Goal: Communication & Community: Answer question/provide support

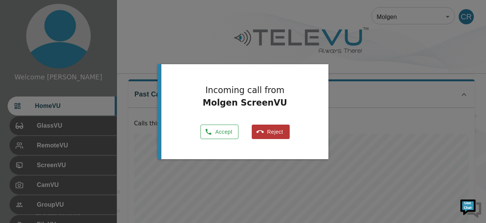
scroll to position [182, 0]
click at [221, 132] on button "Accept" at bounding box center [220, 132] width 38 height 15
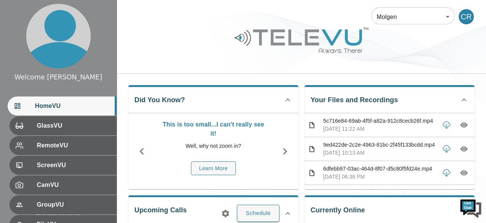
click at [387, 170] on p "6dfebb97-03ac-464d-8f07-d5c80f5fd24e.mp4" at bounding box center [379, 169] width 113 height 8
